Goal: Task Accomplishment & Management: Manage account settings

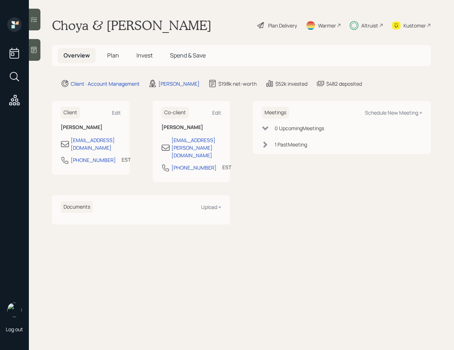
click at [32, 26] on div at bounding box center [35, 20] width 12 height 22
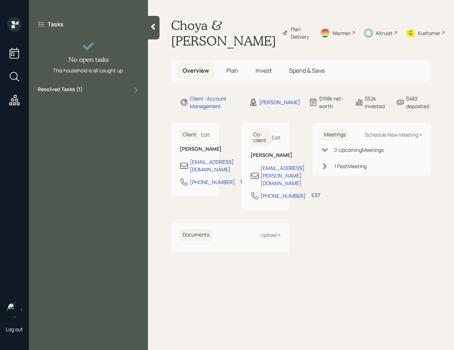
click at [108, 94] on div "Resolved Tasks ( 1 )" at bounding box center [89, 90] width 102 height 9
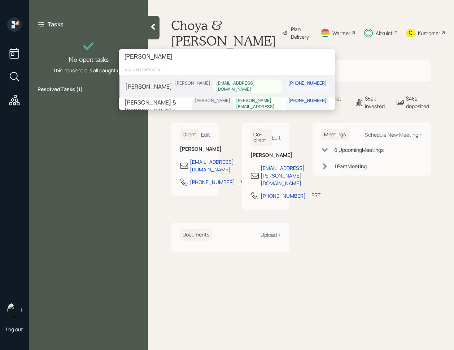
type input "[PERSON_NAME]"
click at [173, 89] on div "[PERSON_NAME] [PERSON_NAME] [EMAIL_ADDRESS][DOMAIN_NAME] [PHONE_NUMBER]" at bounding box center [227, 86] width 217 height 22
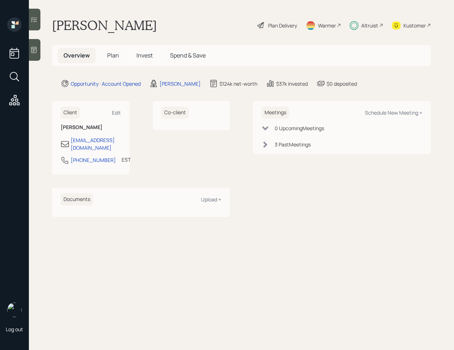
click at [40, 20] on div at bounding box center [35, 20] width 12 height 22
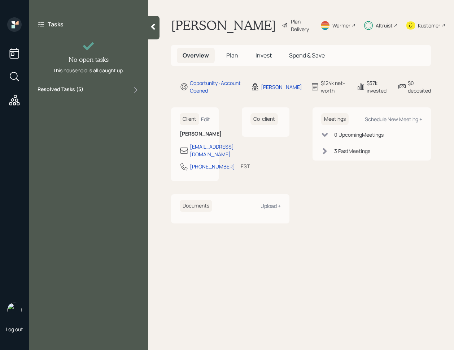
click at [91, 93] on div "Resolved Tasks ( 5 )" at bounding box center [89, 90] width 102 height 9
